Goal: Task Accomplishment & Management: Manage account settings

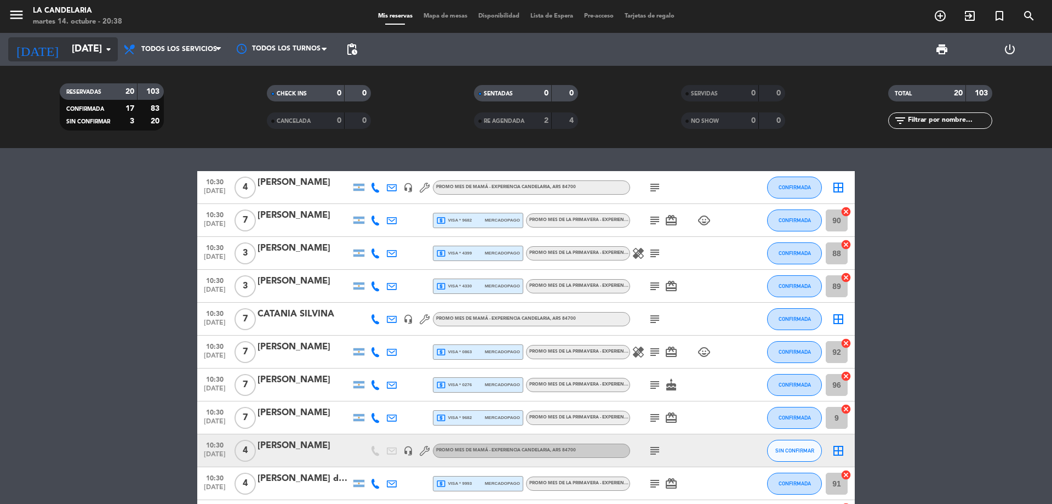
click at [81, 47] on input "[DATE]" at bounding box center [129, 49] width 127 height 22
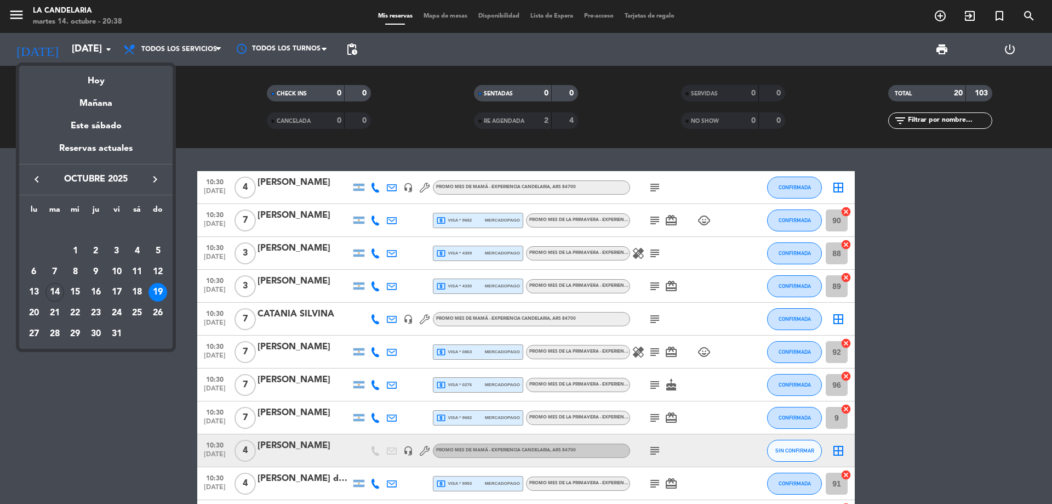
click at [155, 181] on icon "keyboard_arrow_right" at bounding box center [155, 179] width 13 height 13
click at [136, 272] on div "15" at bounding box center [137, 272] width 19 height 19
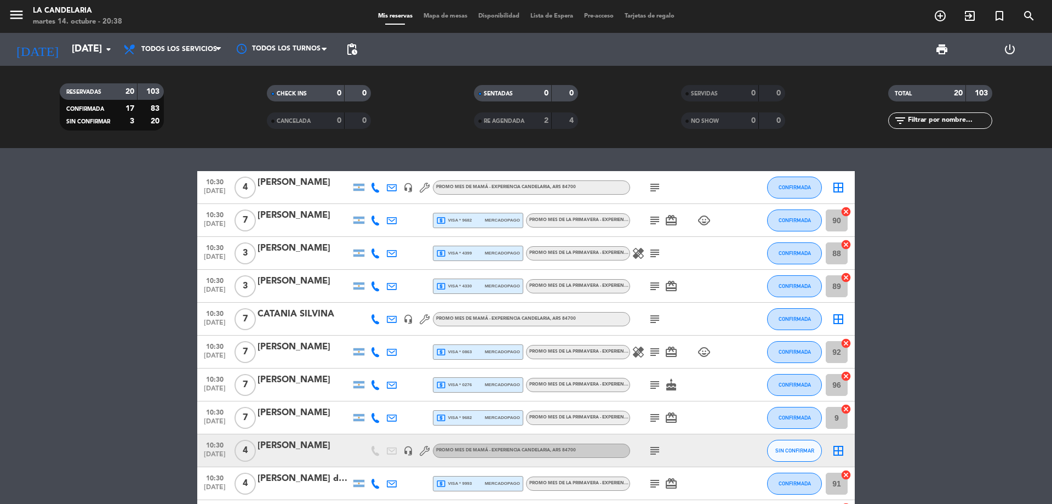
type input "[DATE]"
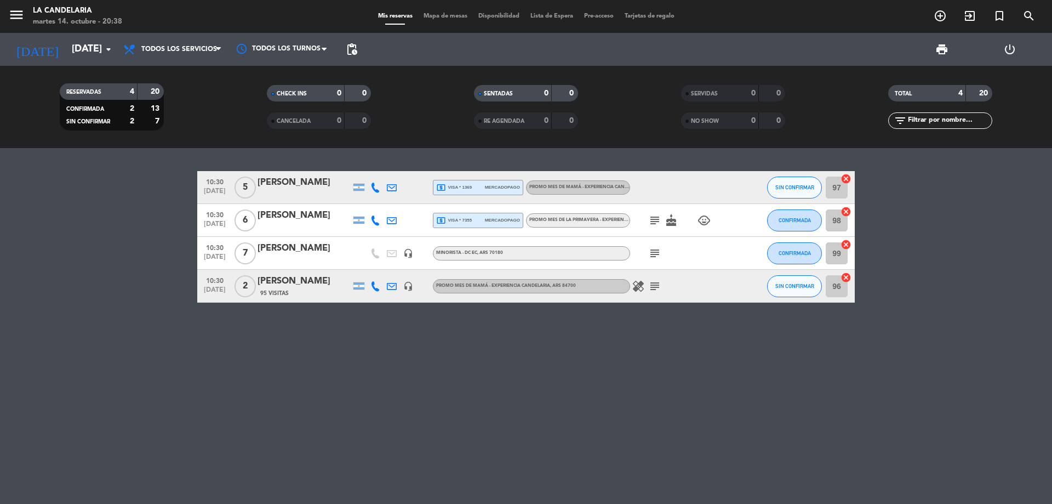
click at [318, 290] on div "95 Visitas" at bounding box center [304, 292] width 93 height 9
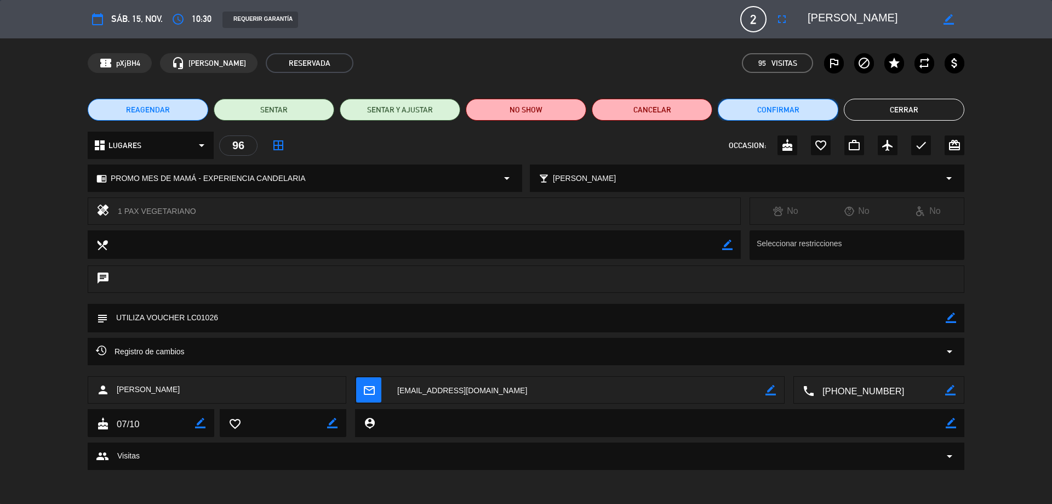
click at [796, 114] on button "Confirmar" at bounding box center [778, 110] width 121 height 22
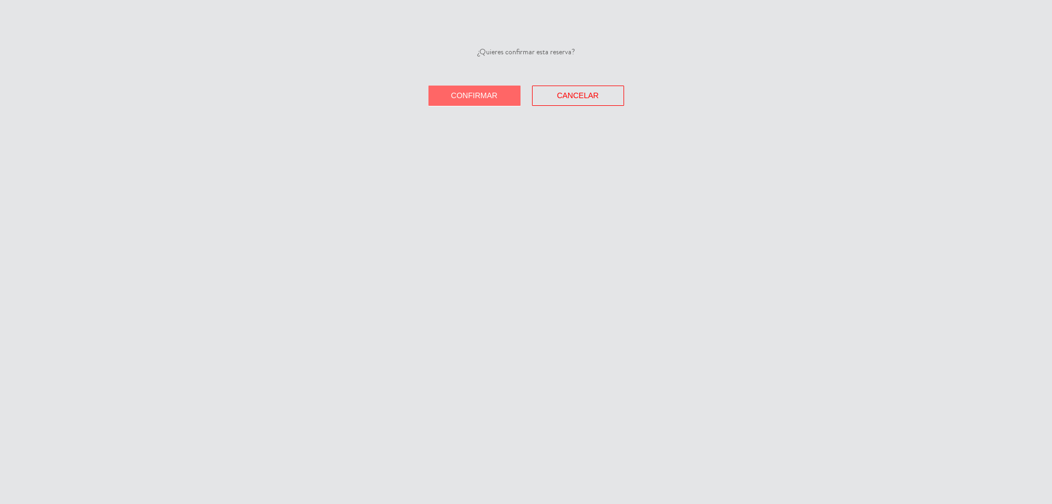
click at [507, 98] on button "Confirmar" at bounding box center [475, 95] width 92 height 20
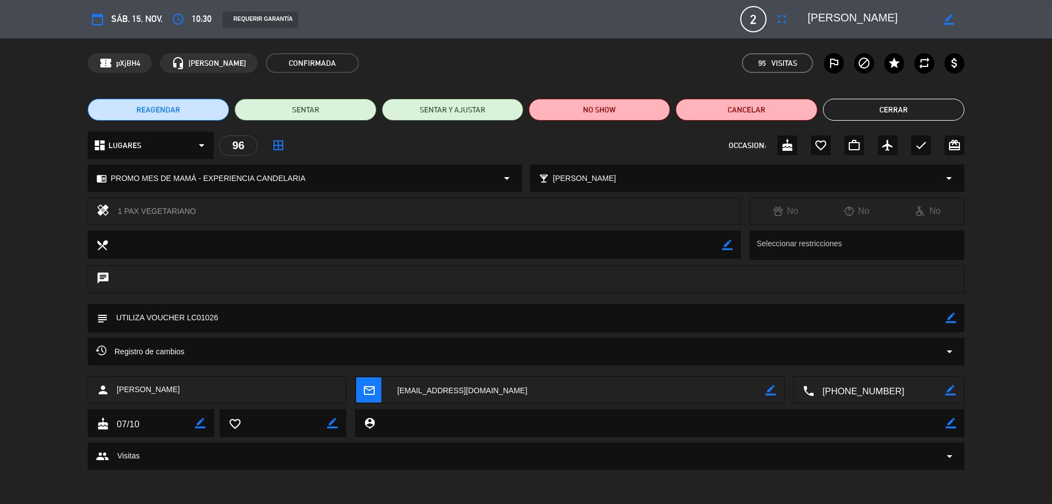
click at [866, 114] on button "Cerrar" at bounding box center [893, 110] width 141 height 22
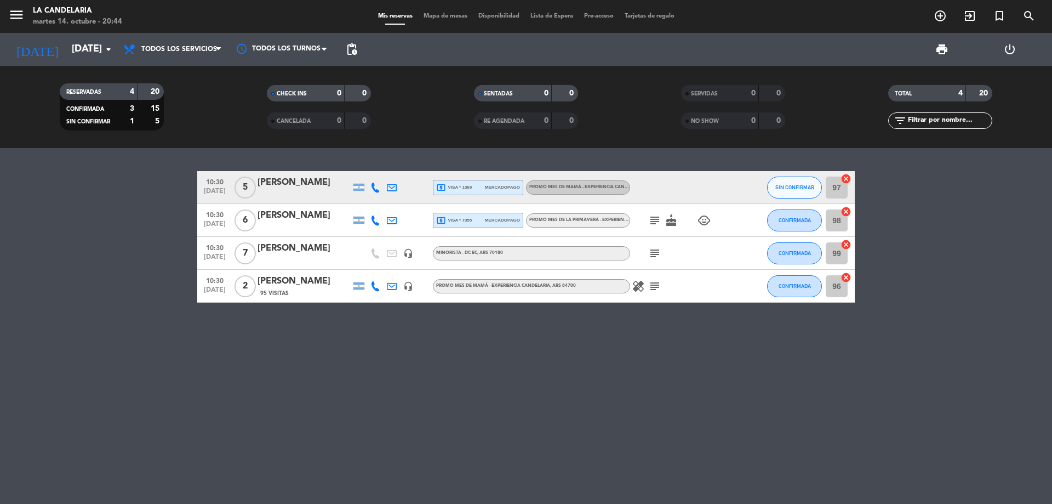
click at [319, 290] on div "95 Visitas" at bounding box center [304, 292] width 93 height 9
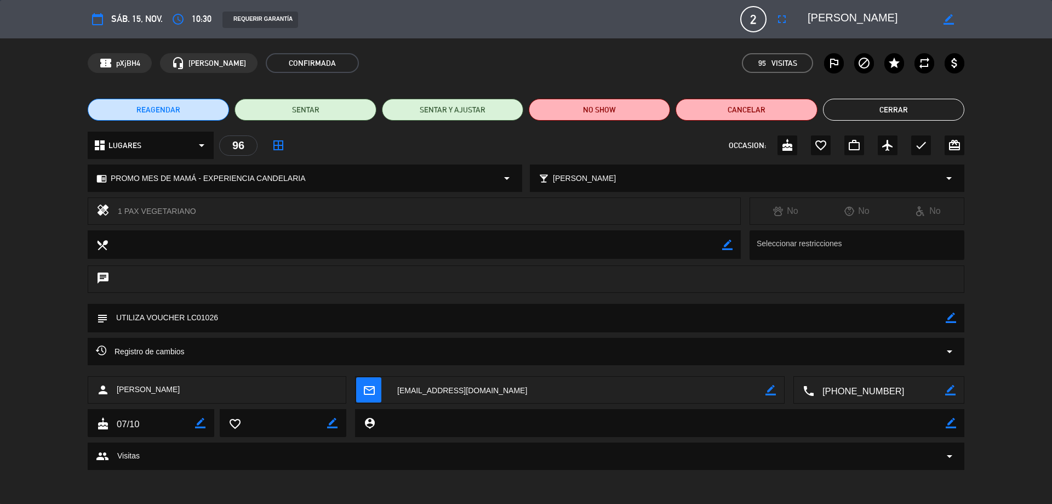
click at [953, 318] on icon "border_color" at bounding box center [951, 317] width 10 height 10
click at [785, 318] on textarea at bounding box center [527, 318] width 838 height 28
paste textarea "B 0002-00003172"
type textarea "UTILIZA VOUCHER LC01026 FC: B 0002-00003172 PP OK TC 10/10"
click at [949, 322] on icon at bounding box center [951, 317] width 10 height 10
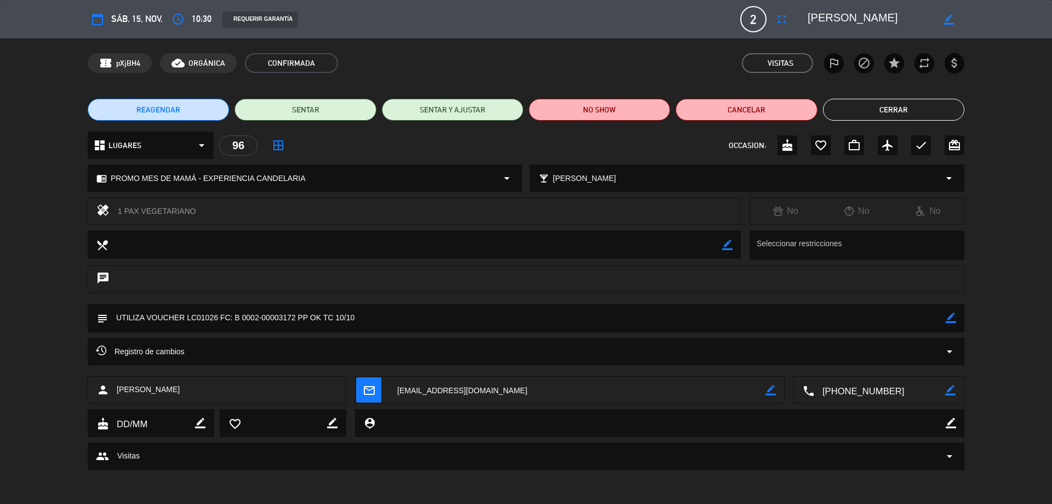
click at [882, 119] on button "Cerrar" at bounding box center [893, 110] width 141 height 22
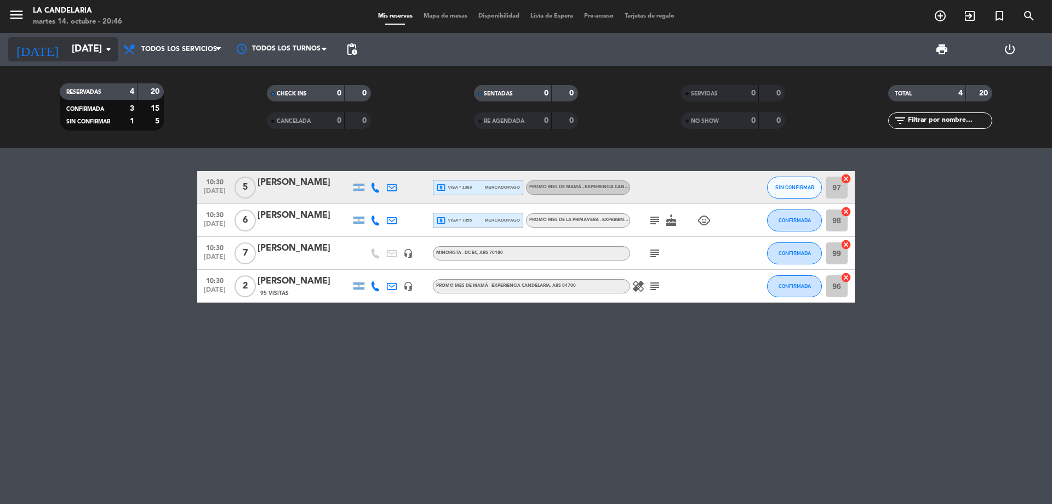
click at [77, 52] on input "[DATE]" at bounding box center [129, 49] width 127 height 22
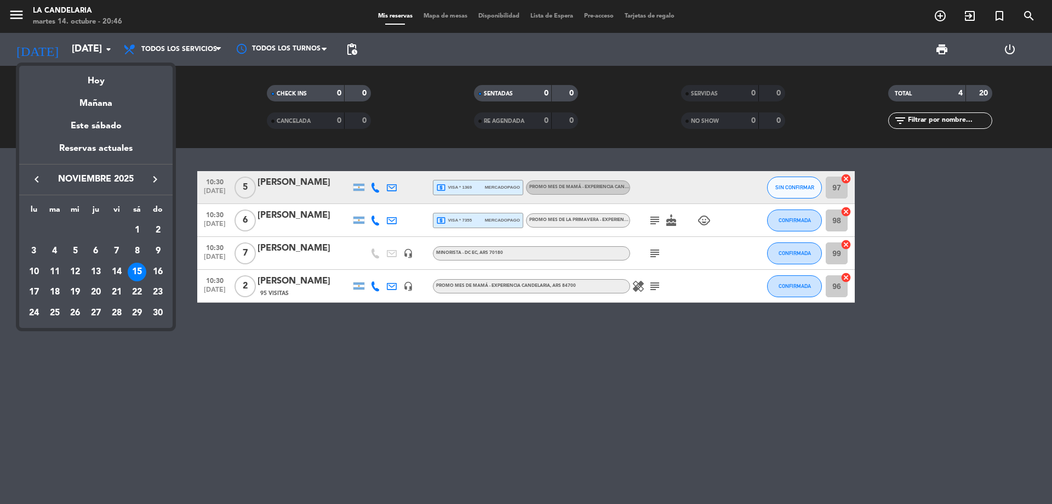
click at [37, 172] on button "keyboard_arrow_left" at bounding box center [37, 179] width 20 height 14
click at [133, 293] on div "18" at bounding box center [137, 292] width 19 height 19
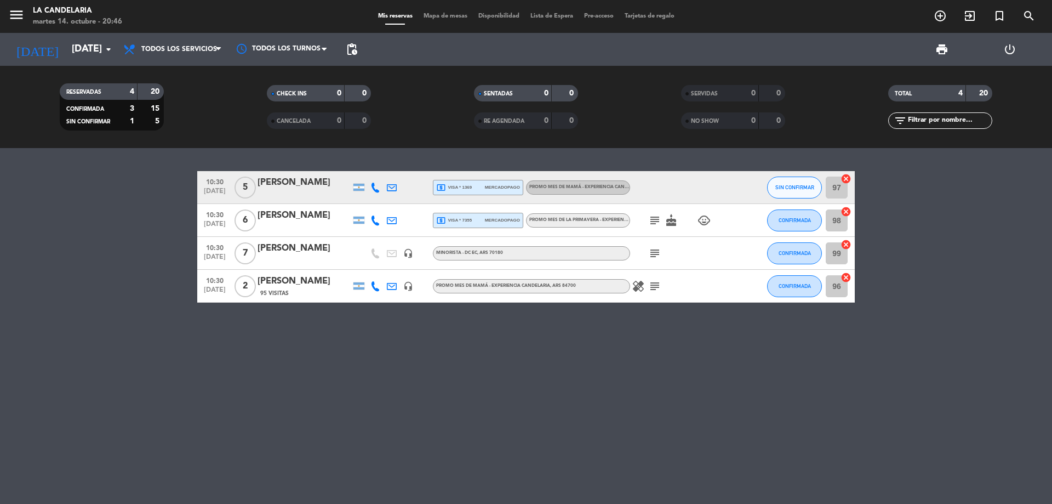
type input "[DATE]"
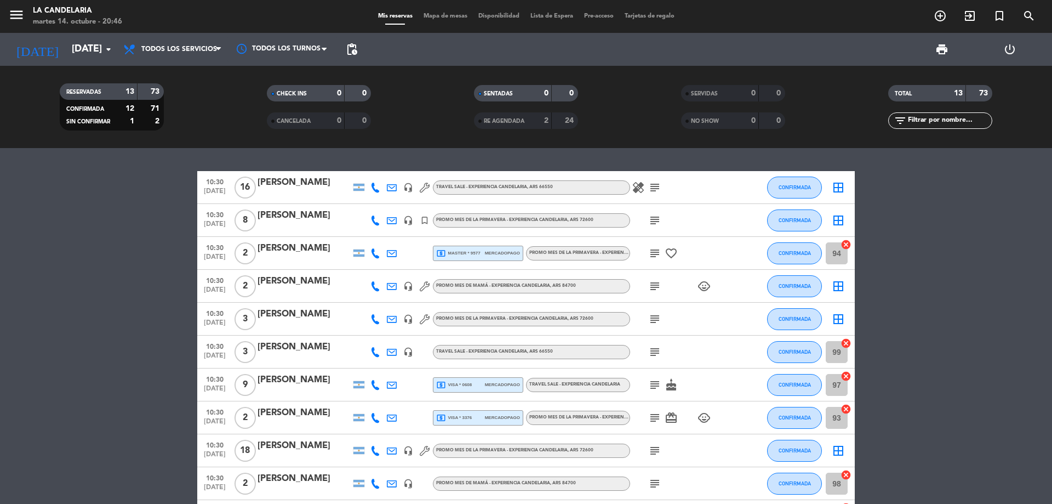
click at [273, 183] on div "[PERSON_NAME]" at bounding box center [304, 182] width 93 height 14
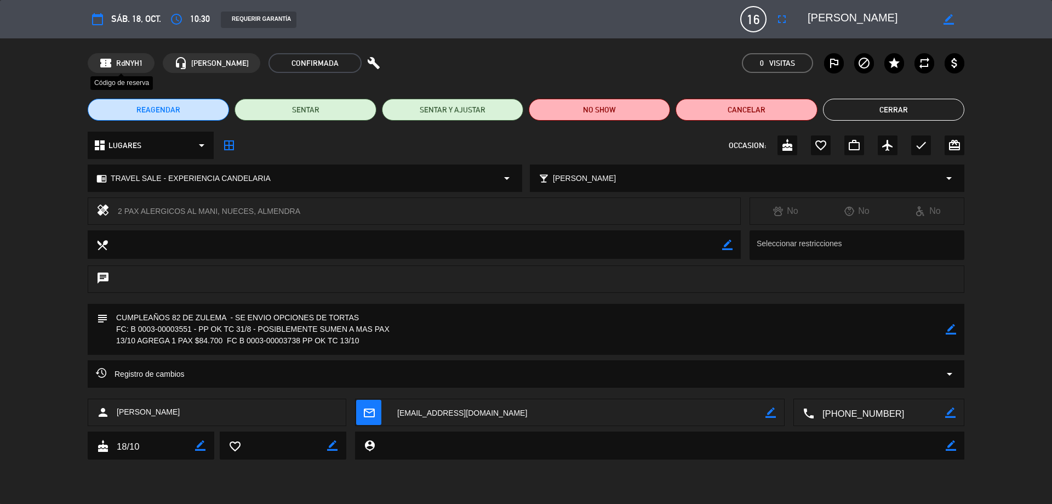
drag, startPoint x: 143, startPoint y: 64, endPoint x: 113, endPoint y: 60, distance: 29.9
click at [113, 60] on div "confirmation_number RdNYH1" at bounding box center [121, 63] width 67 height 20
copy div "RdNYH1"
drag, startPoint x: 180, startPoint y: 413, endPoint x: 111, endPoint y: 408, distance: 69.8
click at [111, 408] on div "person [PERSON_NAME]" at bounding box center [217, 411] width 259 height 27
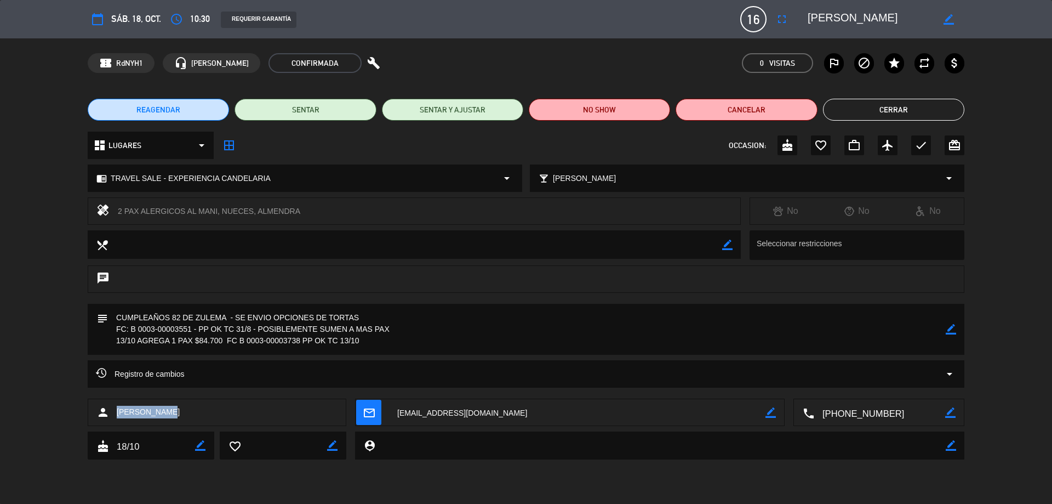
copy div "[PERSON_NAME]"
click at [879, 109] on button "Cerrar" at bounding box center [893, 110] width 141 height 22
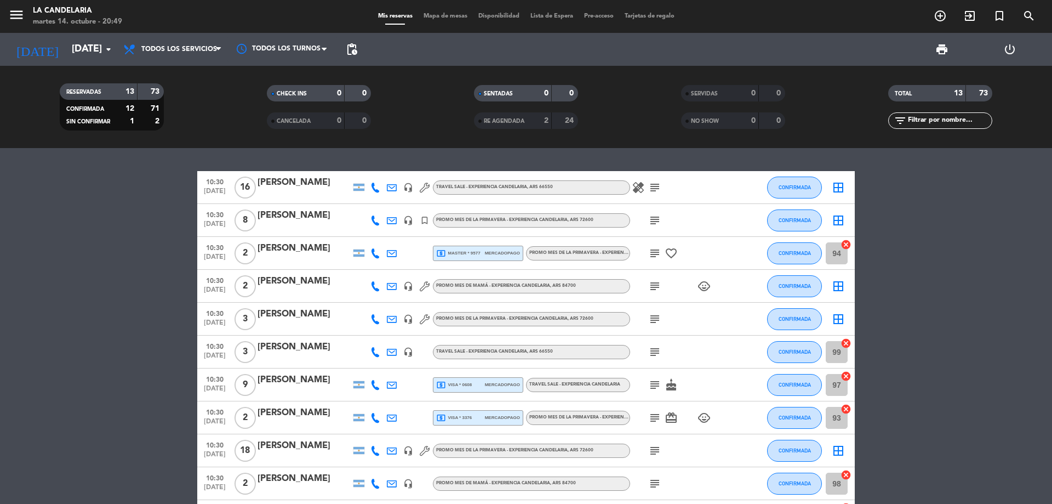
click at [303, 182] on div "[PERSON_NAME]" at bounding box center [304, 182] width 93 height 14
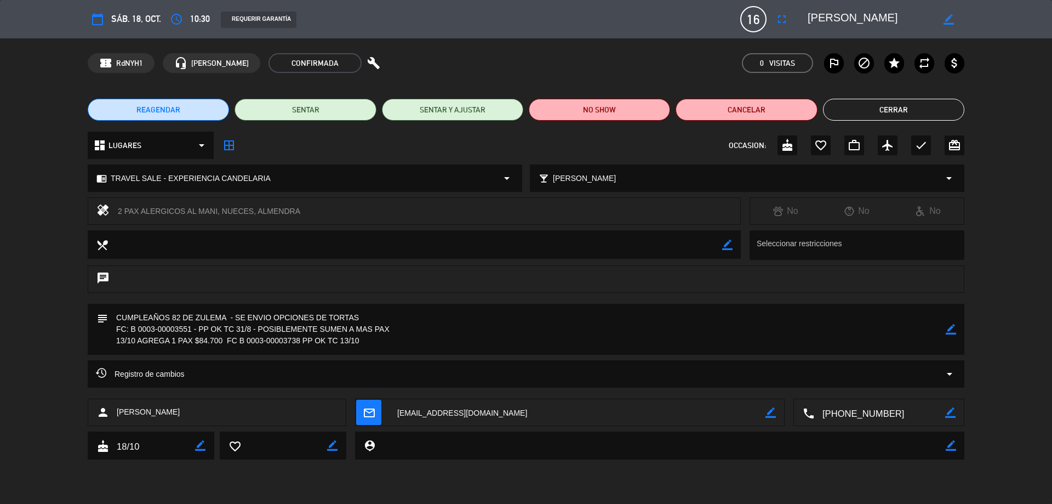
click at [877, 111] on button "Cerrar" at bounding box center [893, 110] width 141 height 22
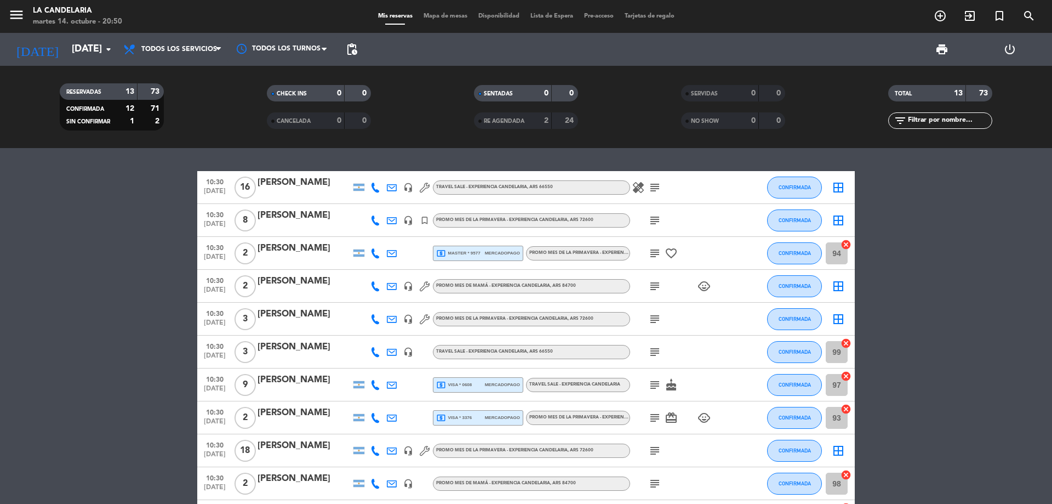
click at [284, 181] on div "[PERSON_NAME]" at bounding box center [304, 182] width 93 height 14
